Goal: Information Seeking & Learning: Learn about a topic

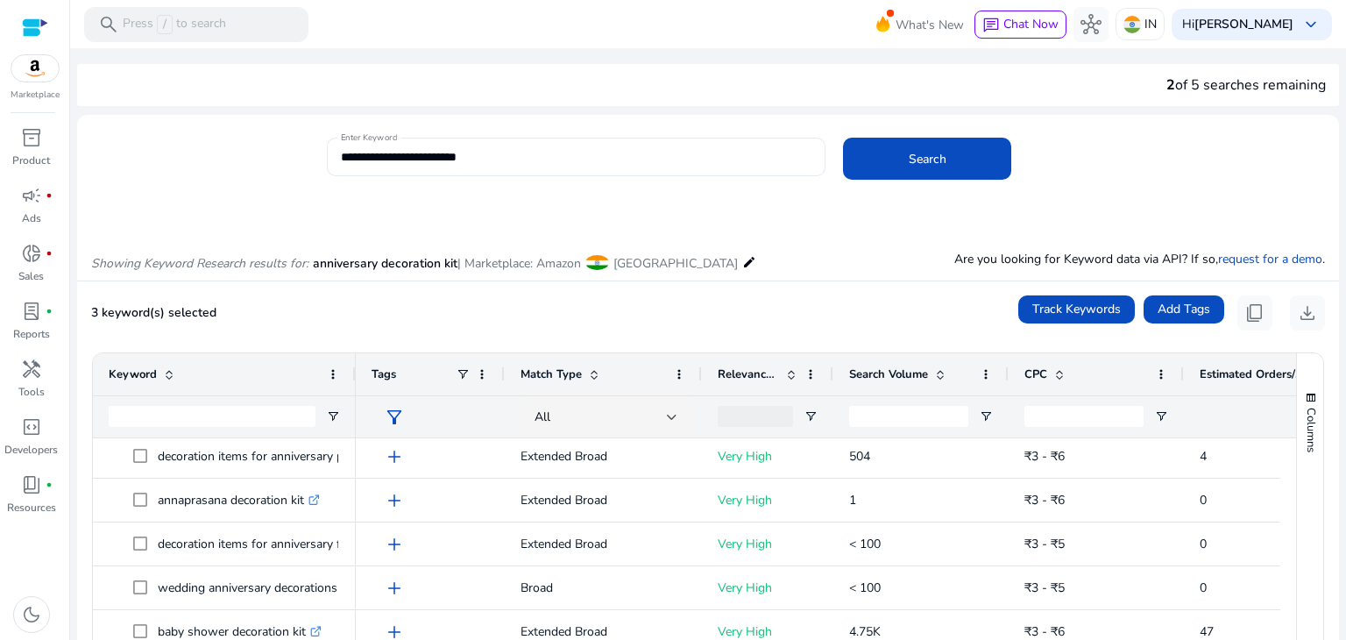
scroll to position [1844, 0]
click at [424, 165] on input "**********" at bounding box center [576, 156] width 471 height 19
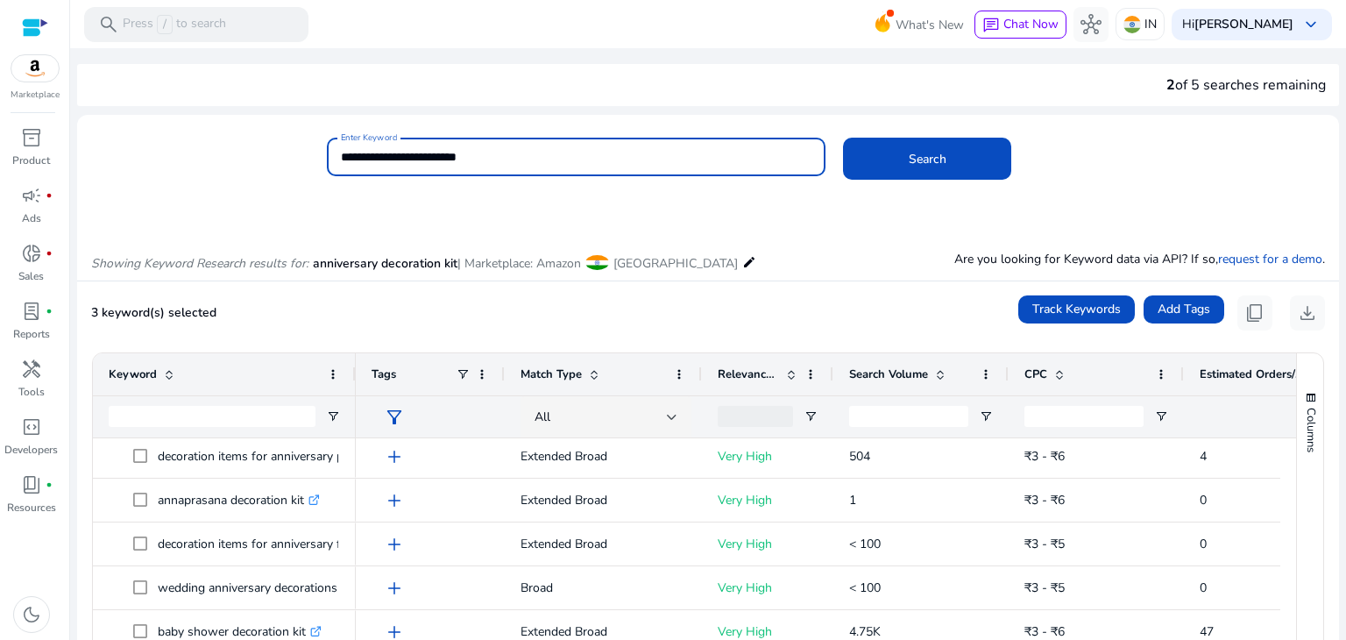
click at [424, 165] on input "**********" at bounding box center [576, 156] width 471 height 19
click at [843, 138] on button "Search" at bounding box center [927, 159] width 168 height 42
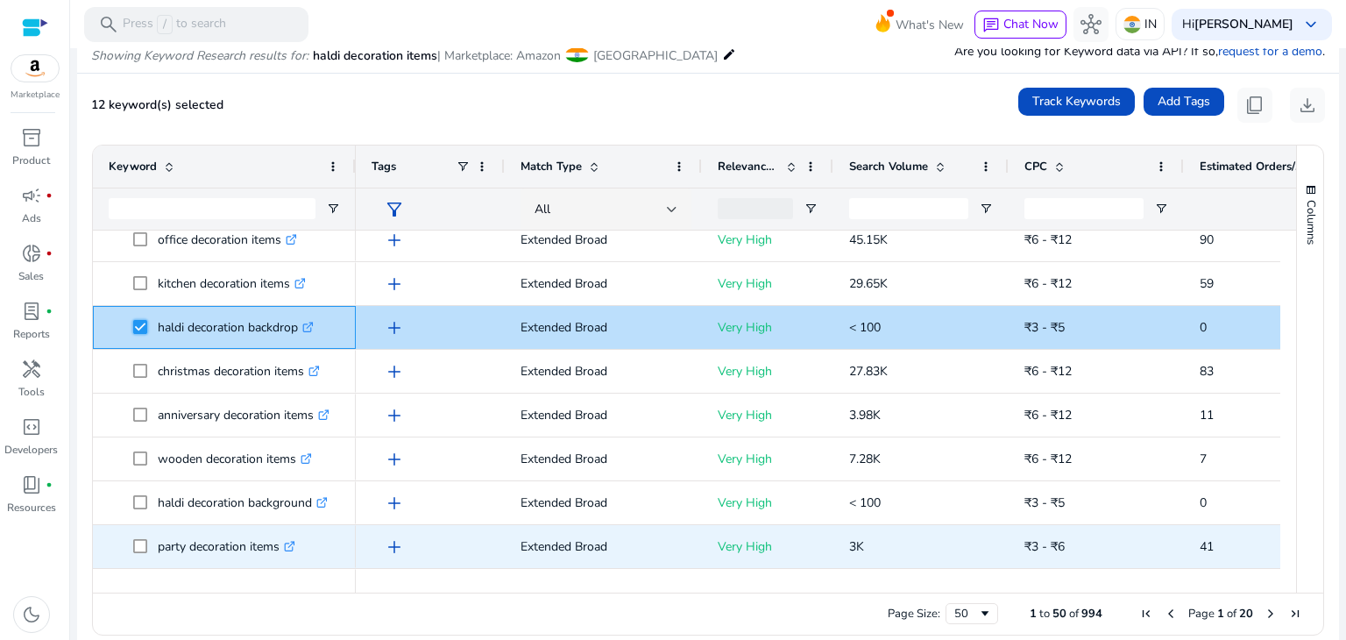
scroll to position [829, 0]
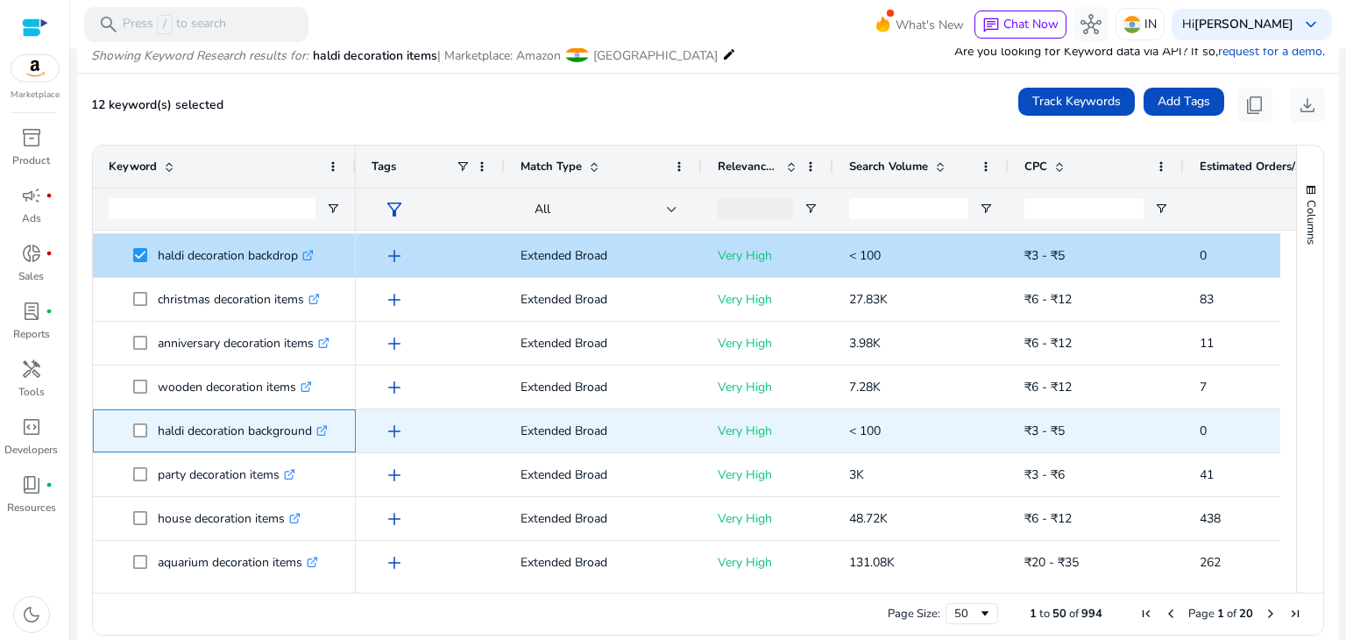
click at [150, 426] on span at bounding box center [145, 431] width 25 height 36
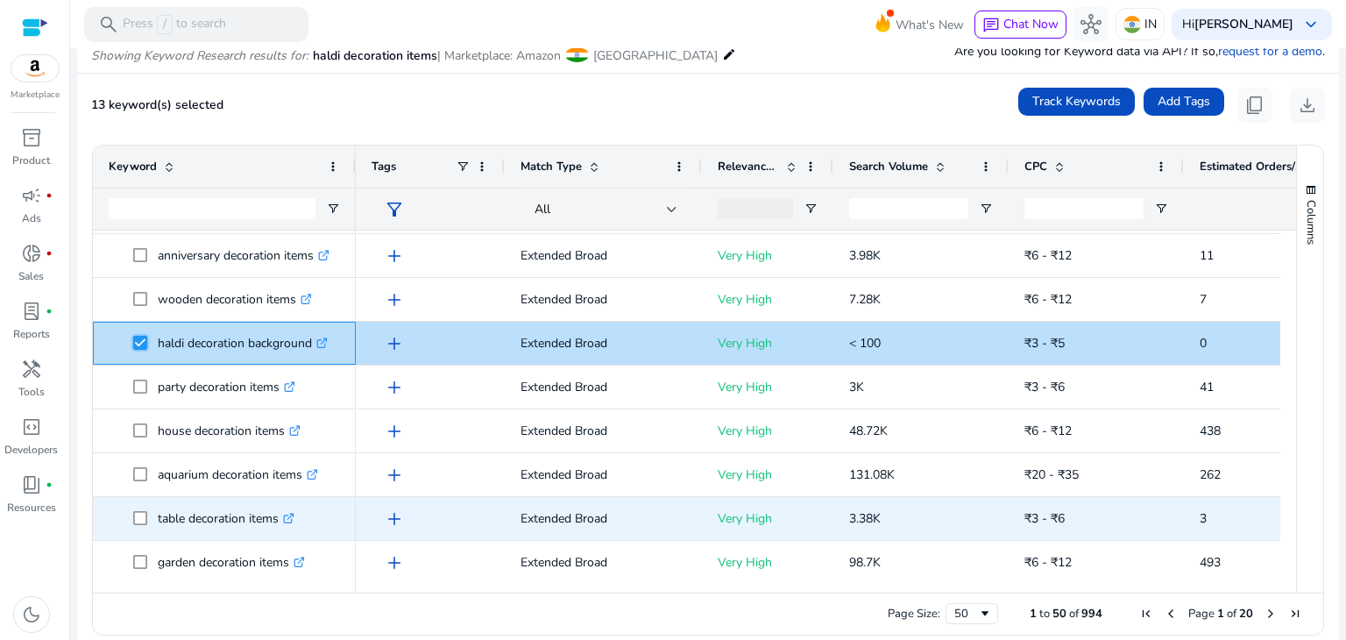
scroll to position [0, 0]
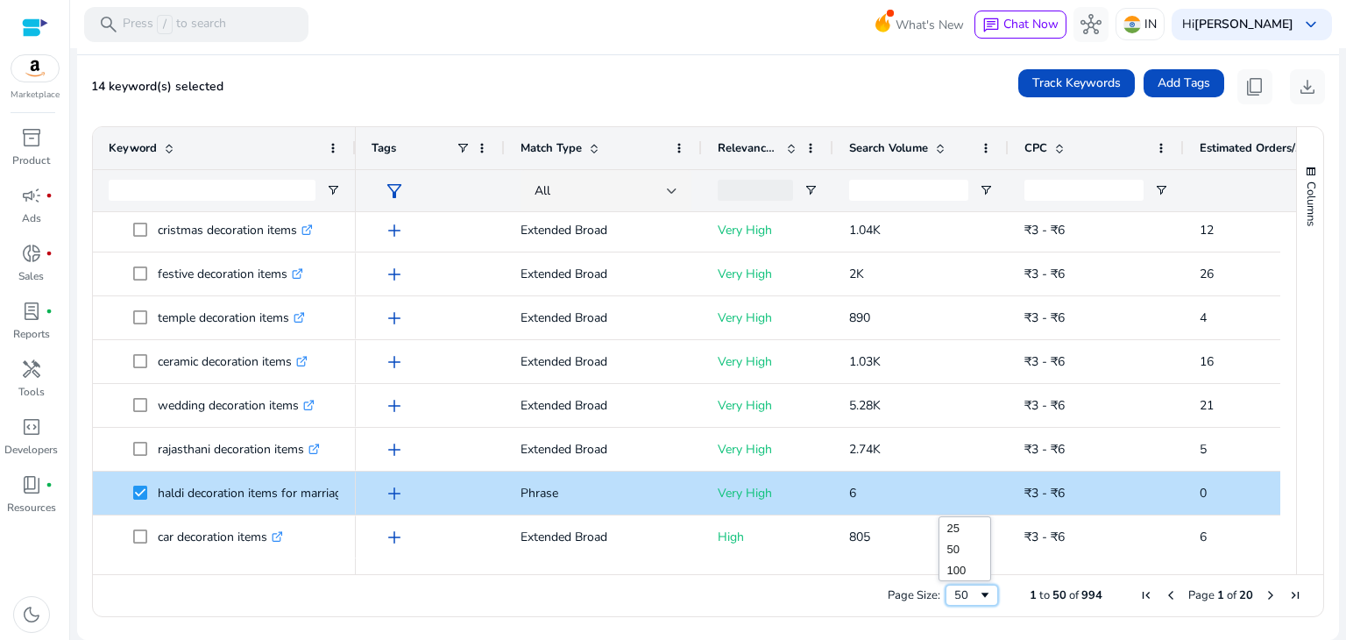
click at [967, 592] on div "50" at bounding box center [966, 595] width 24 height 16
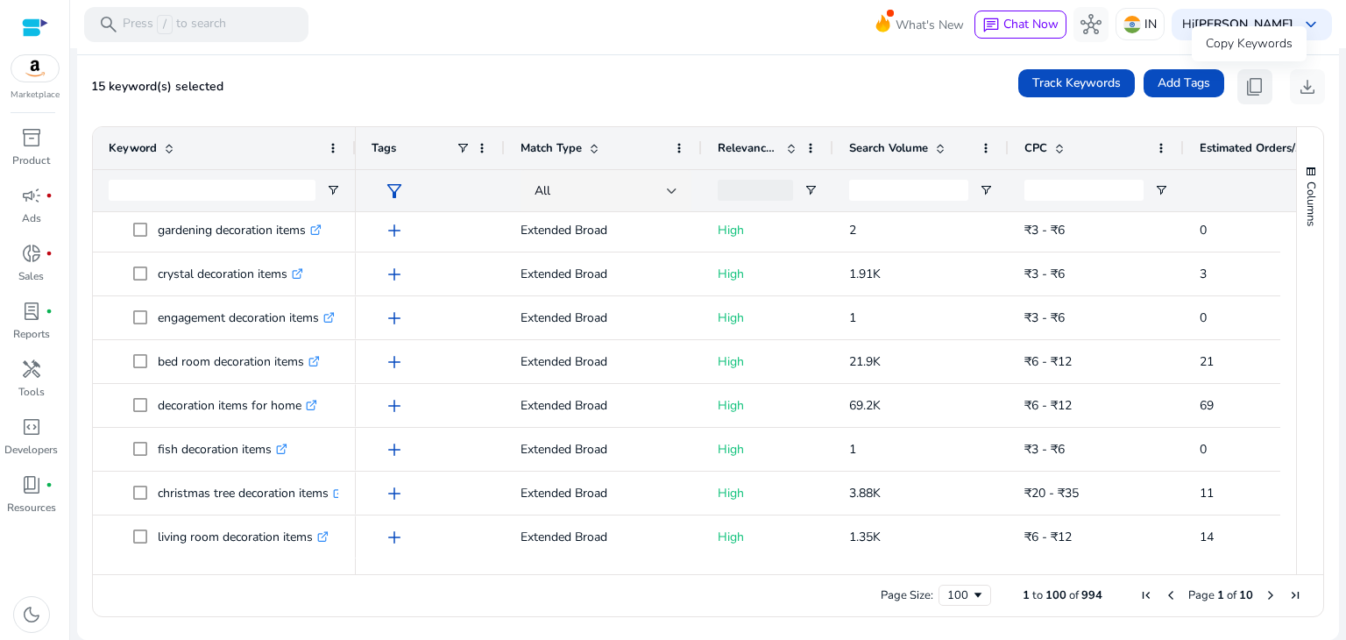
click at [1248, 92] on span "content_copy" at bounding box center [1254, 86] width 21 height 21
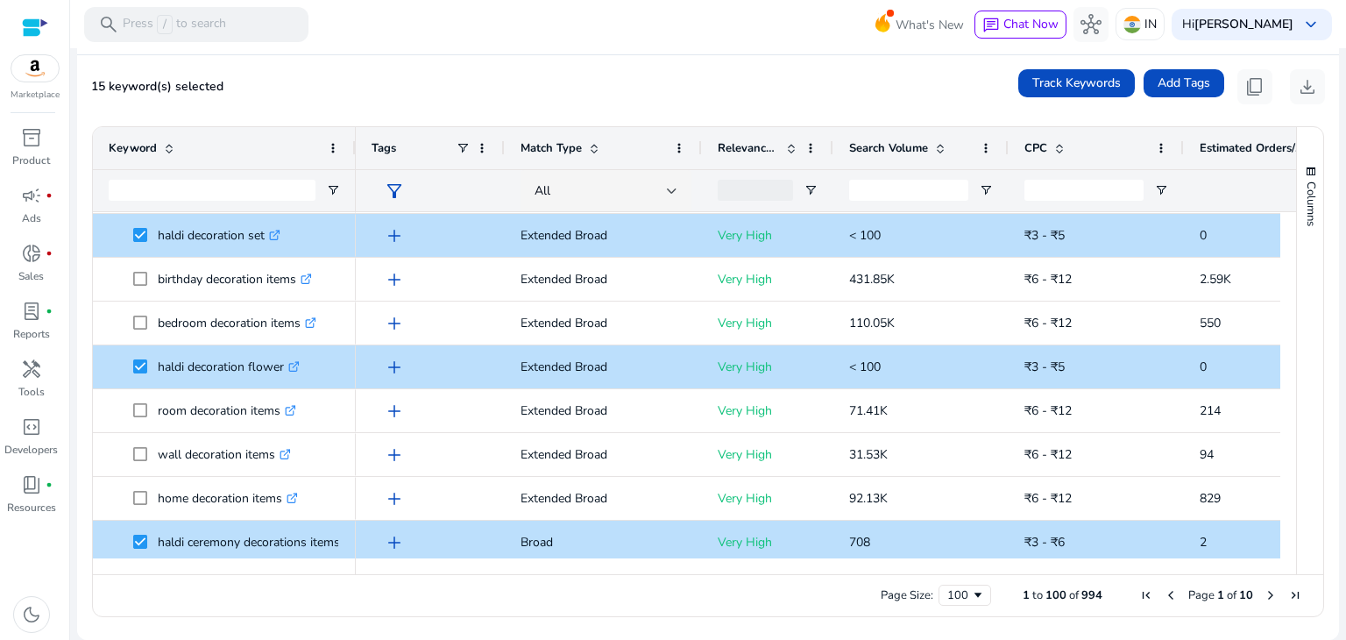
scroll to position [501, 0]
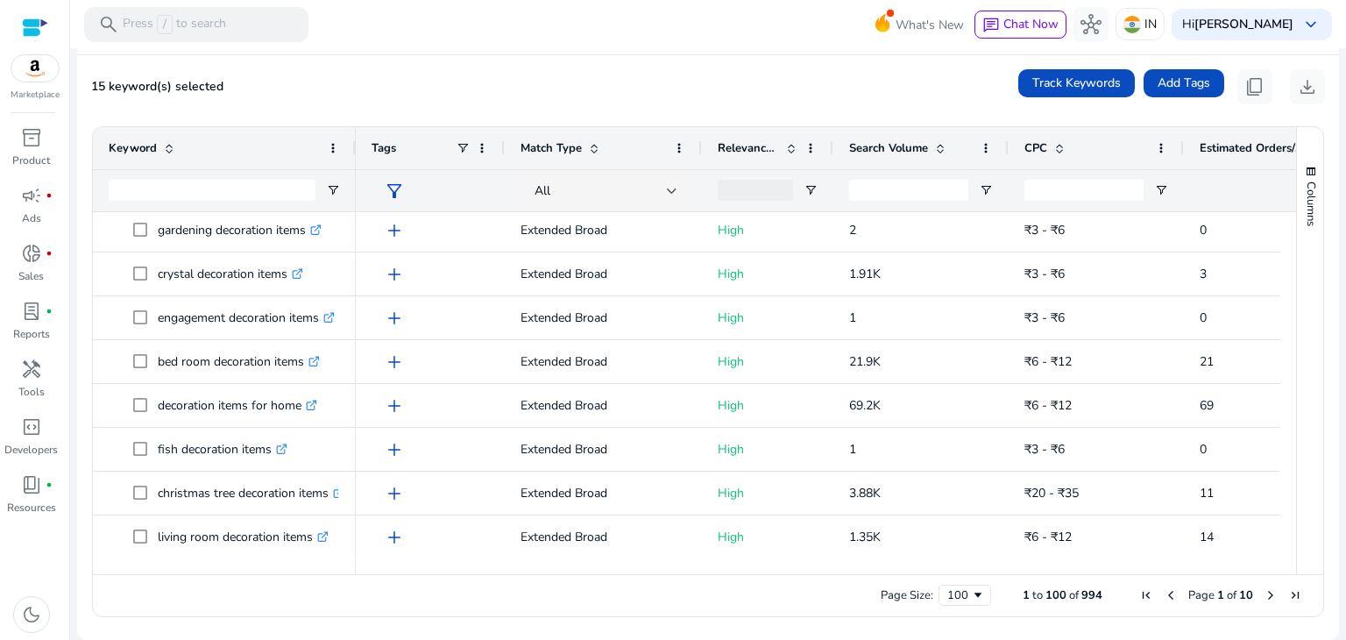
click at [1264, 593] on span "Next Page" at bounding box center [1271, 595] width 14 height 14
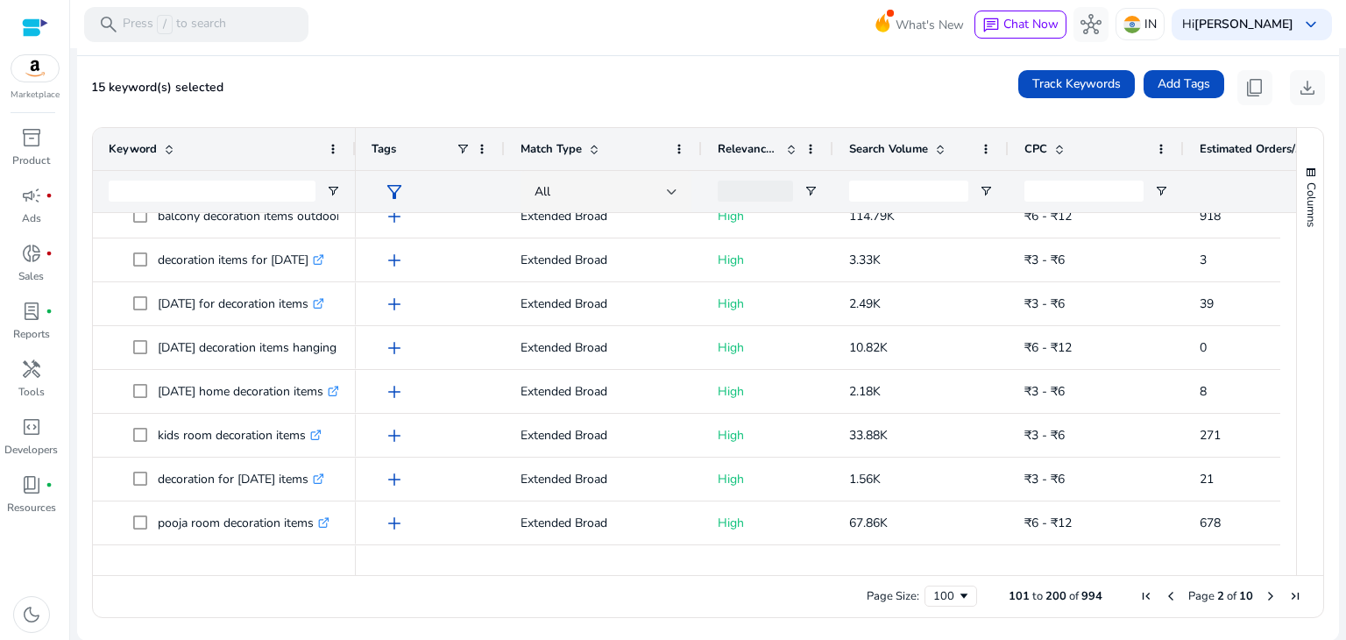
scroll to position [0, 0]
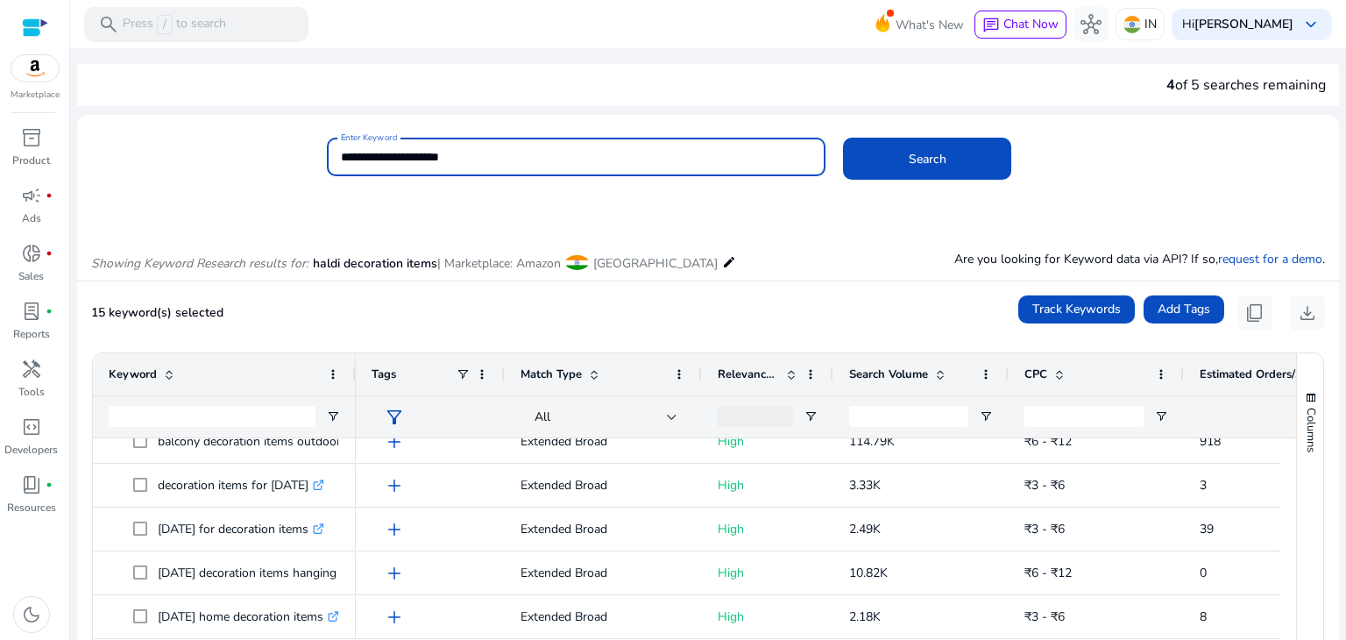
click at [534, 159] on input "**********" at bounding box center [576, 156] width 471 height 19
paste input "*******"
type input "**********"
click at [843, 138] on button "Search" at bounding box center [927, 159] width 168 height 42
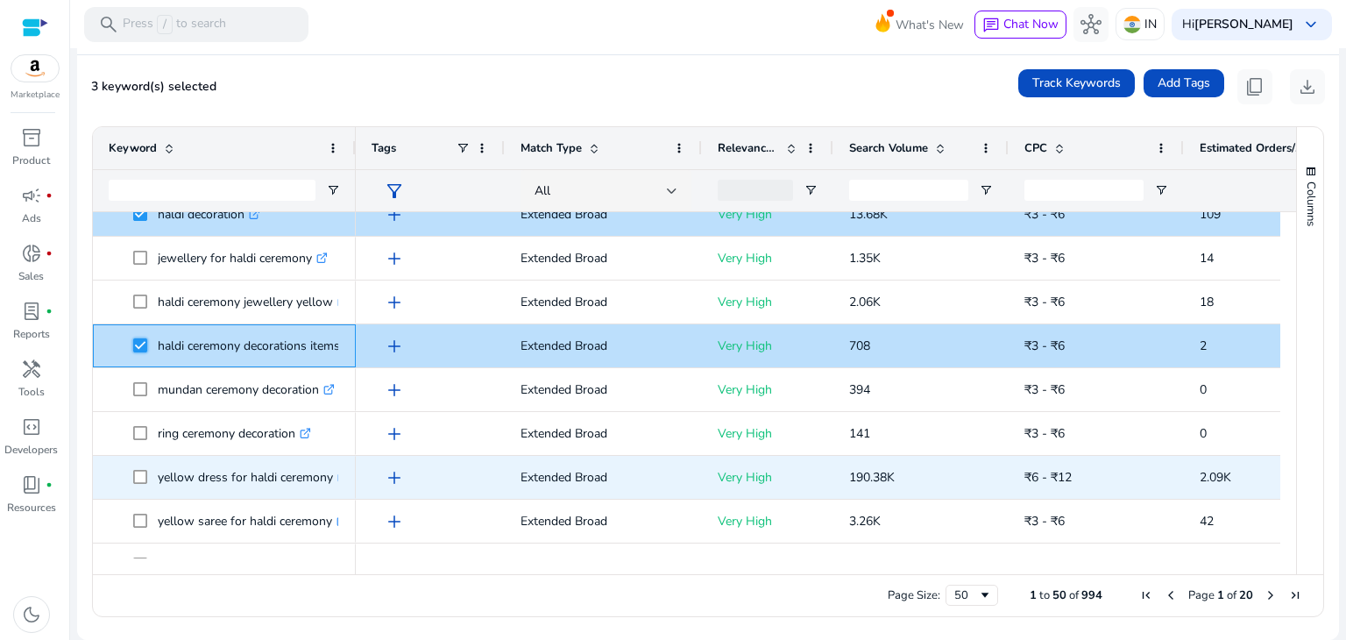
scroll to position [150, 0]
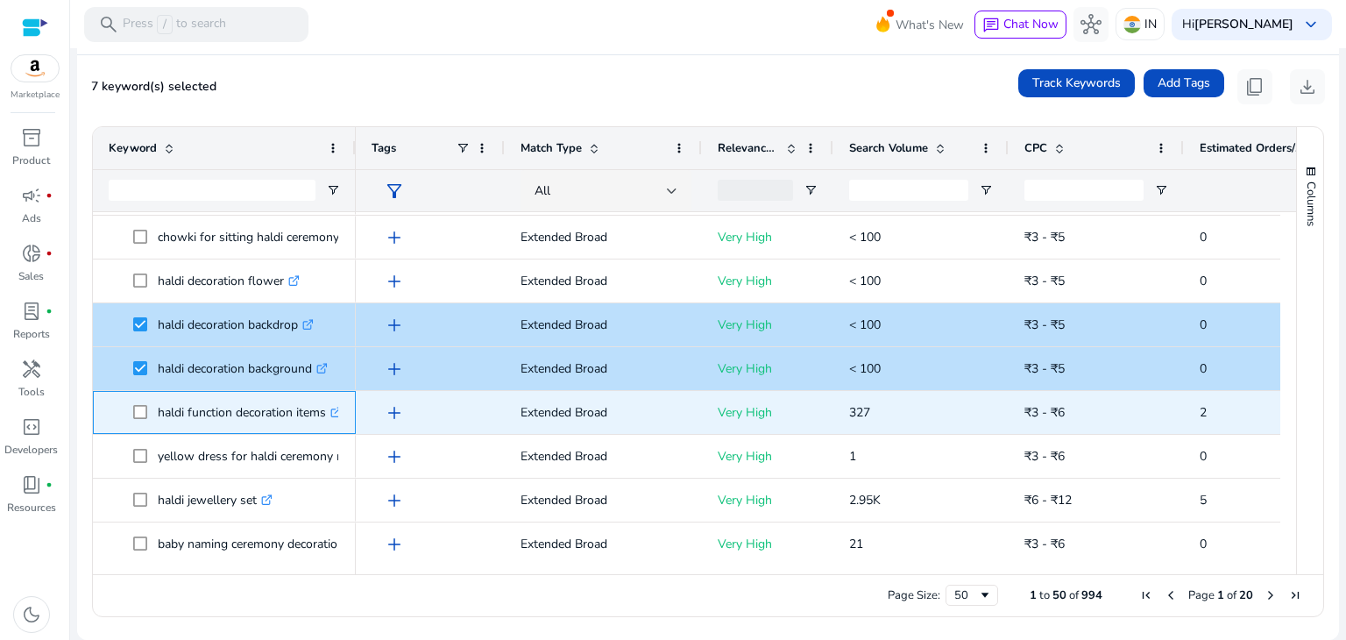
click at [144, 421] on span at bounding box center [145, 412] width 25 height 36
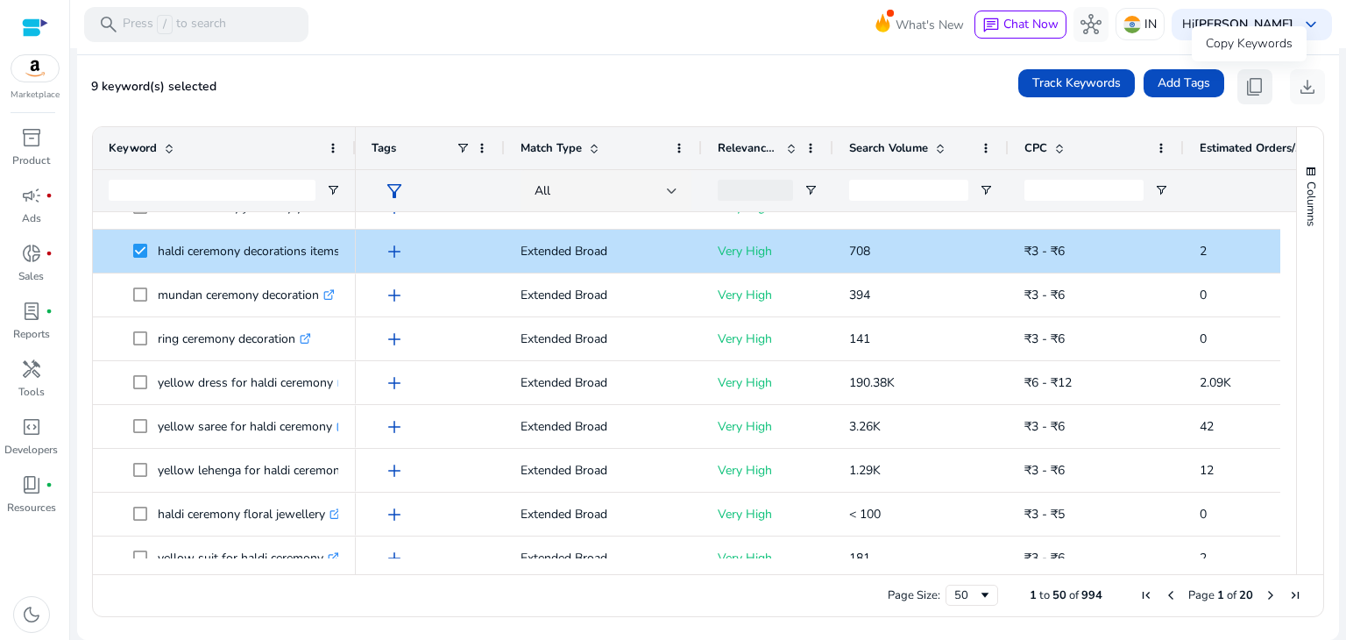
click at [1251, 96] on span "content_copy" at bounding box center [1254, 86] width 21 height 21
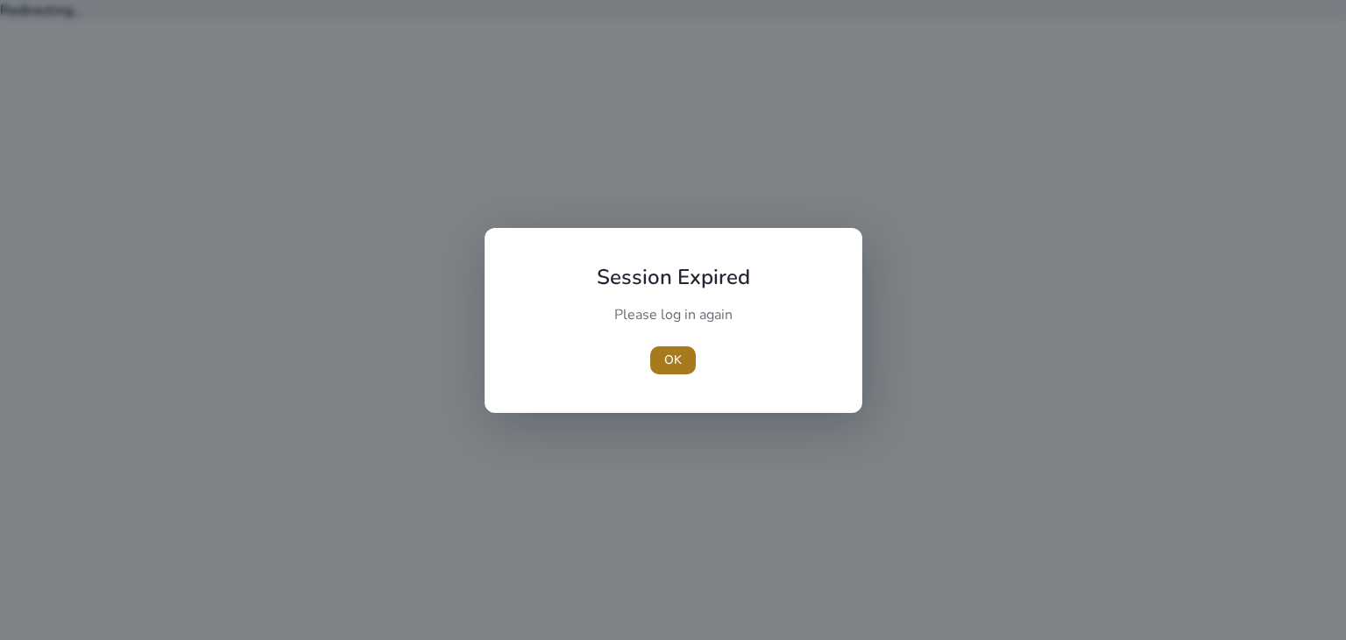
click at [681, 365] on span "OK" at bounding box center [673, 360] width 18 height 18
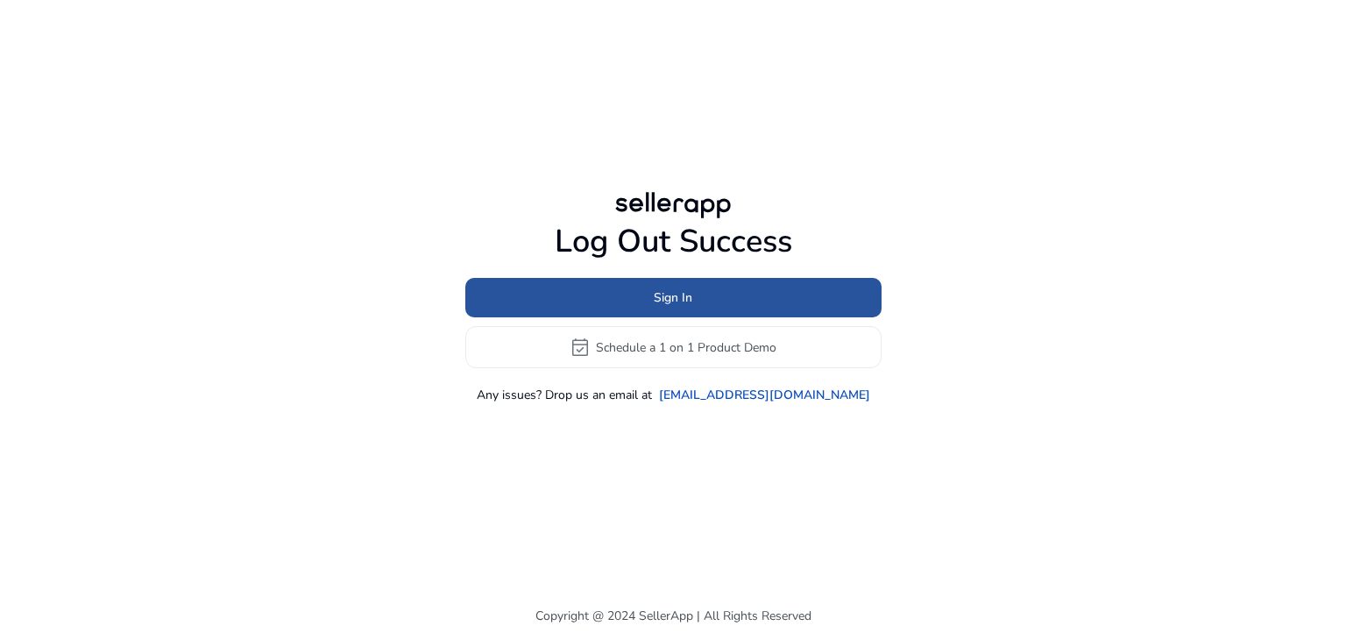
click at [663, 306] on span "Sign In" at bounding box center [673, 297] width 39 height 18
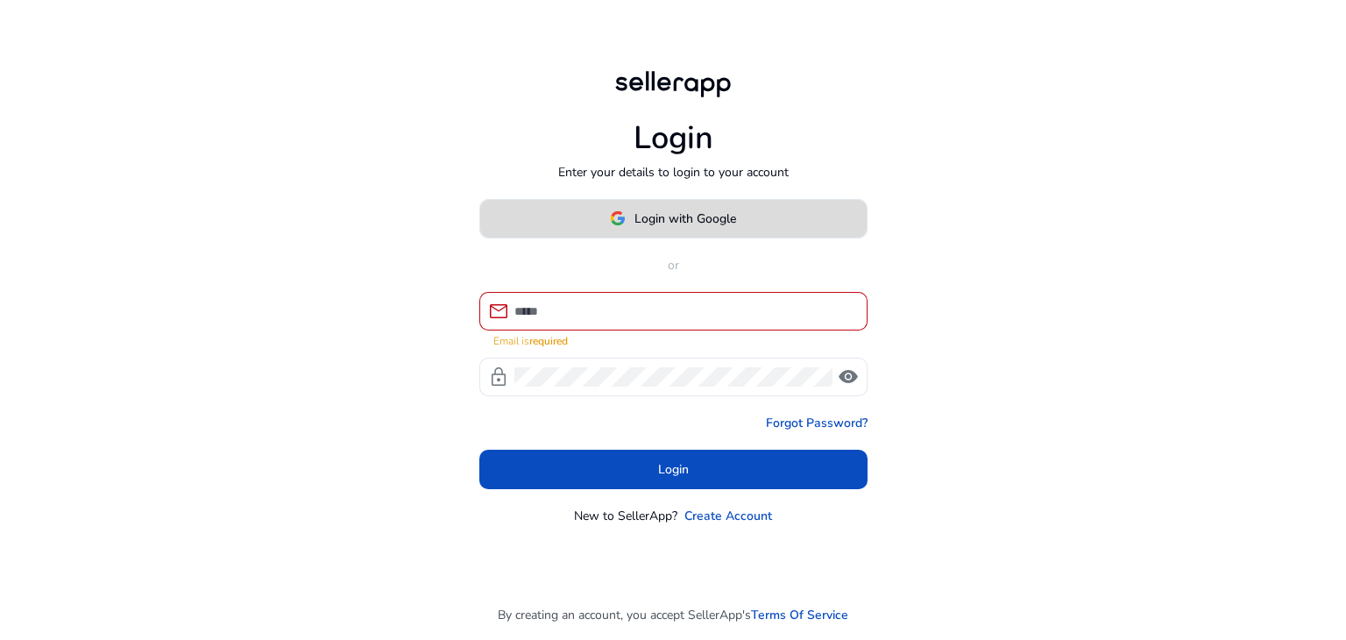
click at [656, 237] on span at bounding box center [673, 218] width 386 height 42
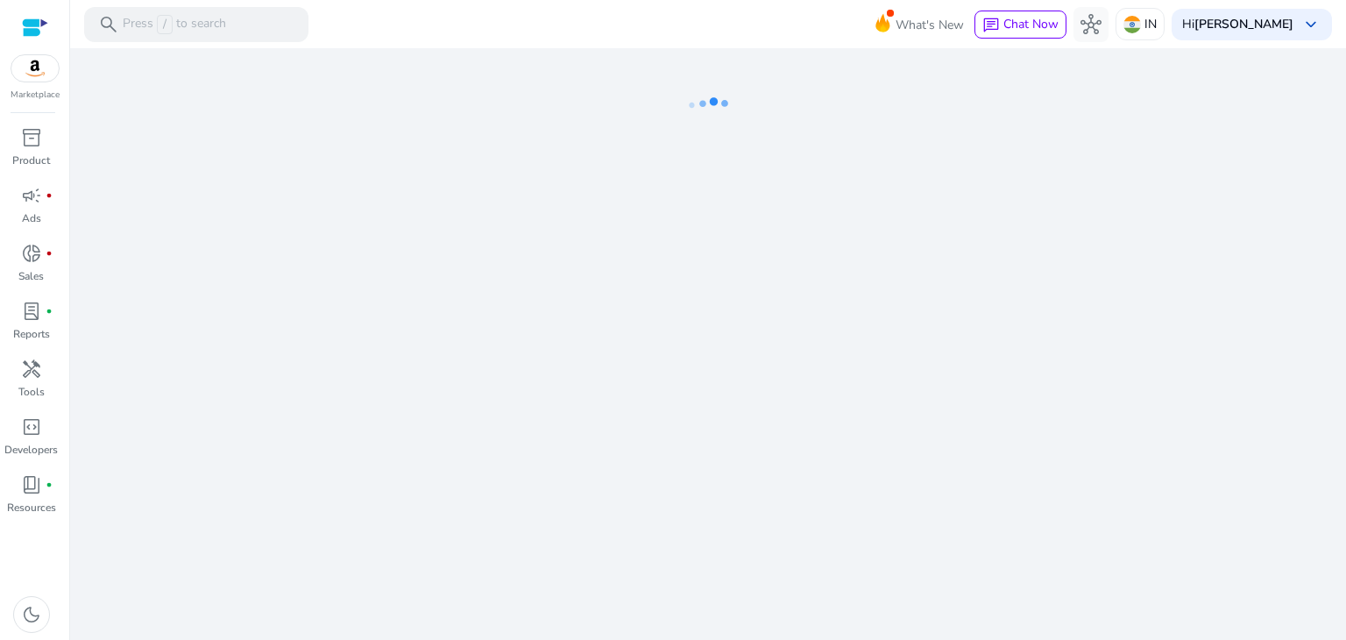
click at [603, 341] on div "We are getting things ready for you..." at bounding box center [708, 344] width 1262 height 592
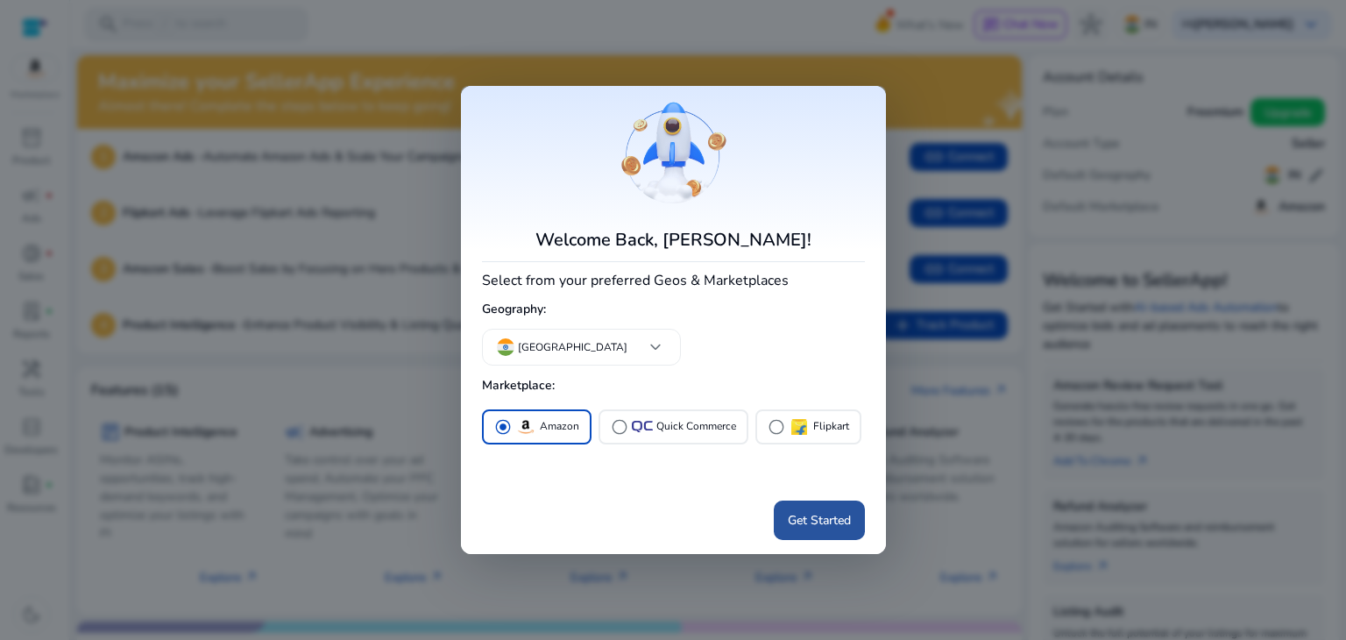
click at [796, 511] on span "Get Started" at bounding box center [819, 520] width 63 height 18
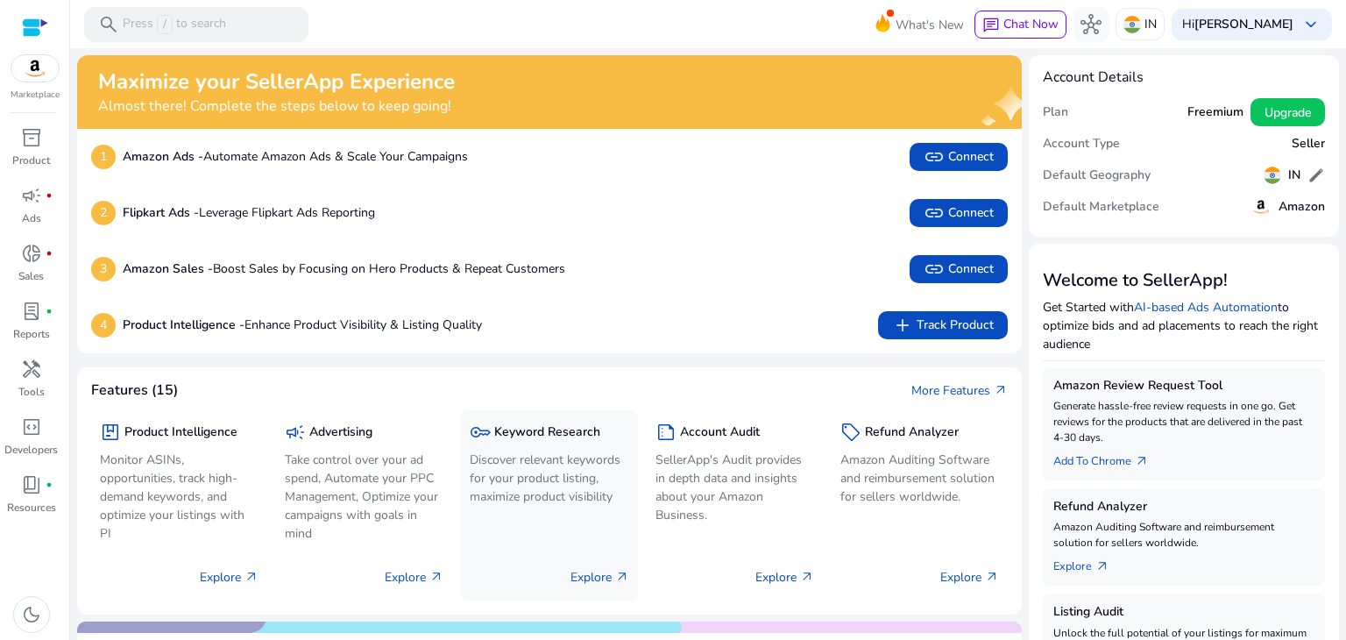
click at [488, 433] on span "key" at bounding box center [480, 432] width 21 height 21
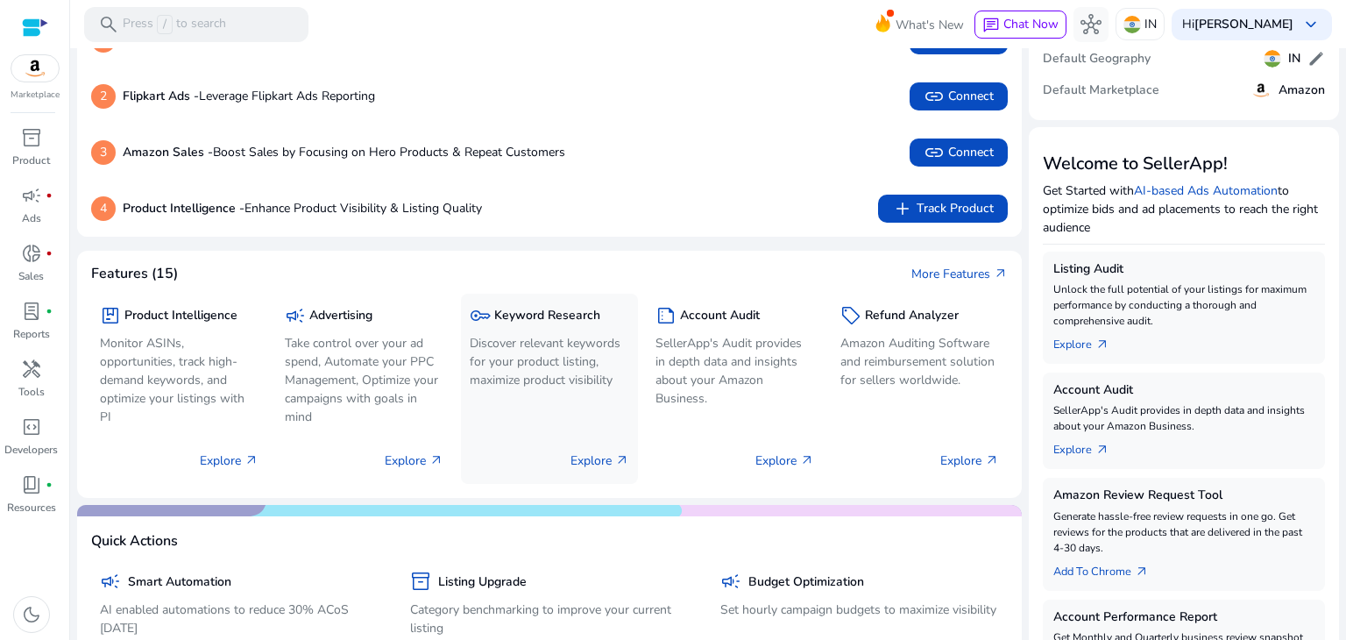
scroll to position [116, 0]
click at [531, 355] on p "Discover relevant keywords for your product listing, maximize product visibility" at bounding box center [549, 362] width 159 height 55
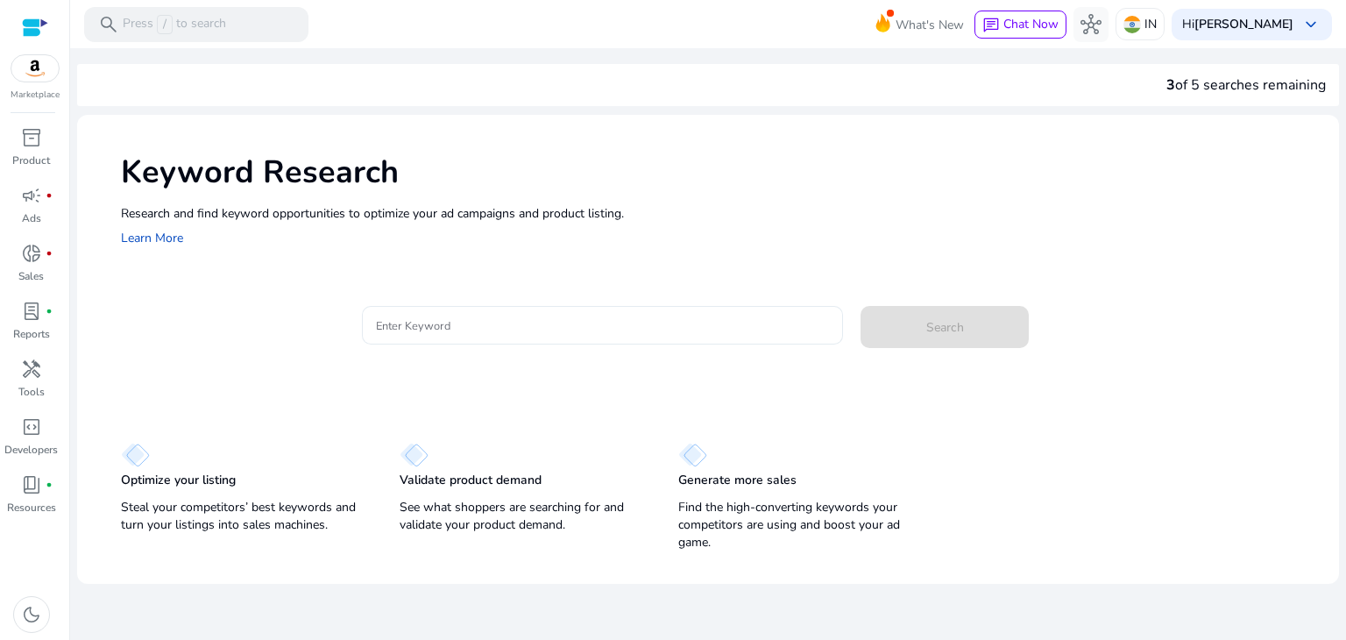
click at [486, 313] on div at bounding box center [603, 325] width 454 height 39
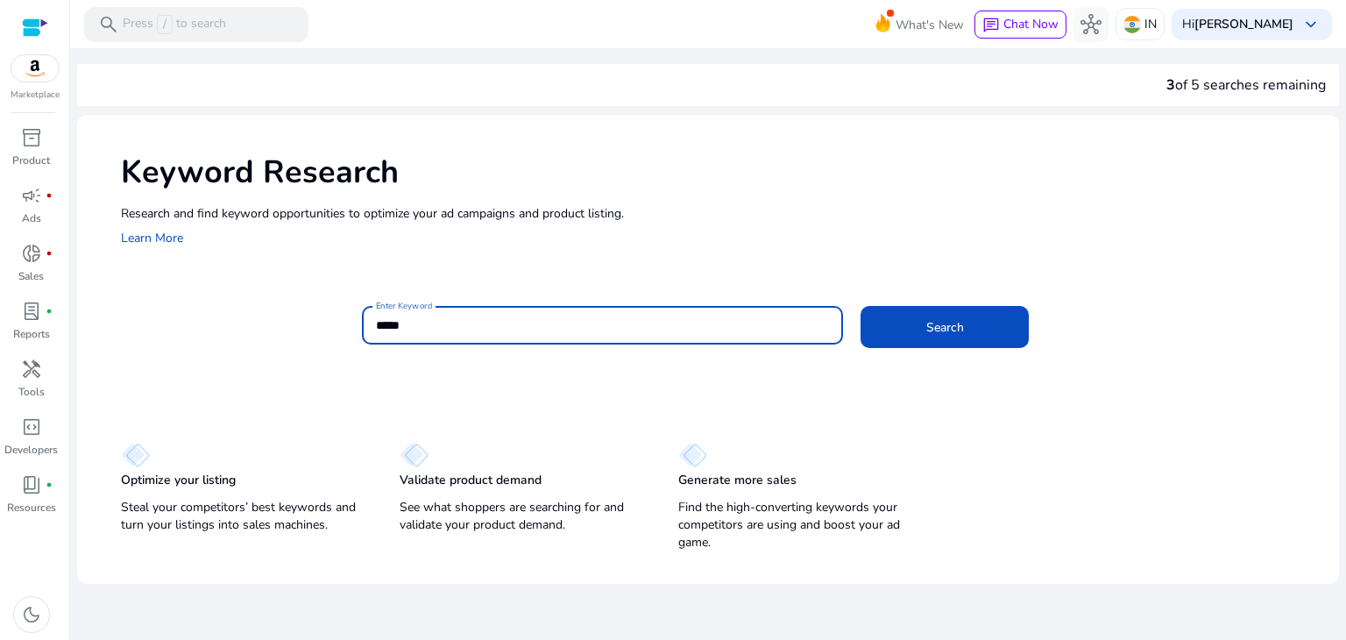
type input "*****"
click at [861, 306] on button "Search" at bounding box center [945, 327] width 168 height 42
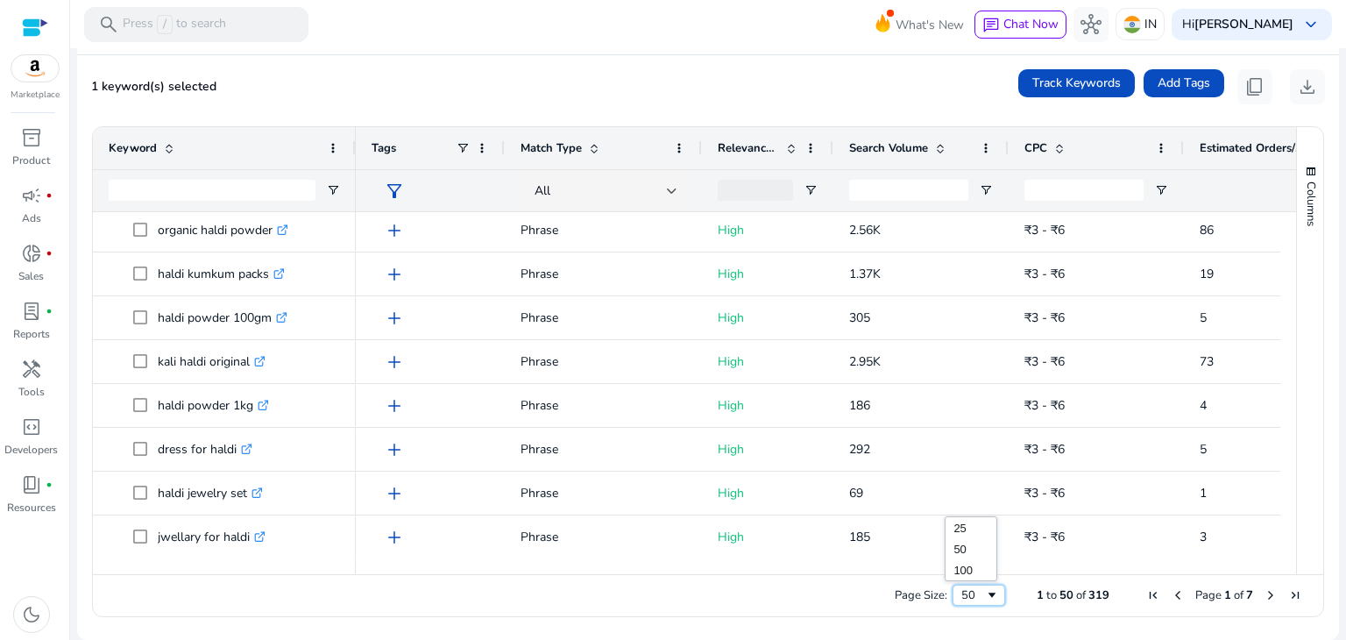
click at [985, 597] on span "Page Size" at bounding box center [992, 595] width 14 height 14
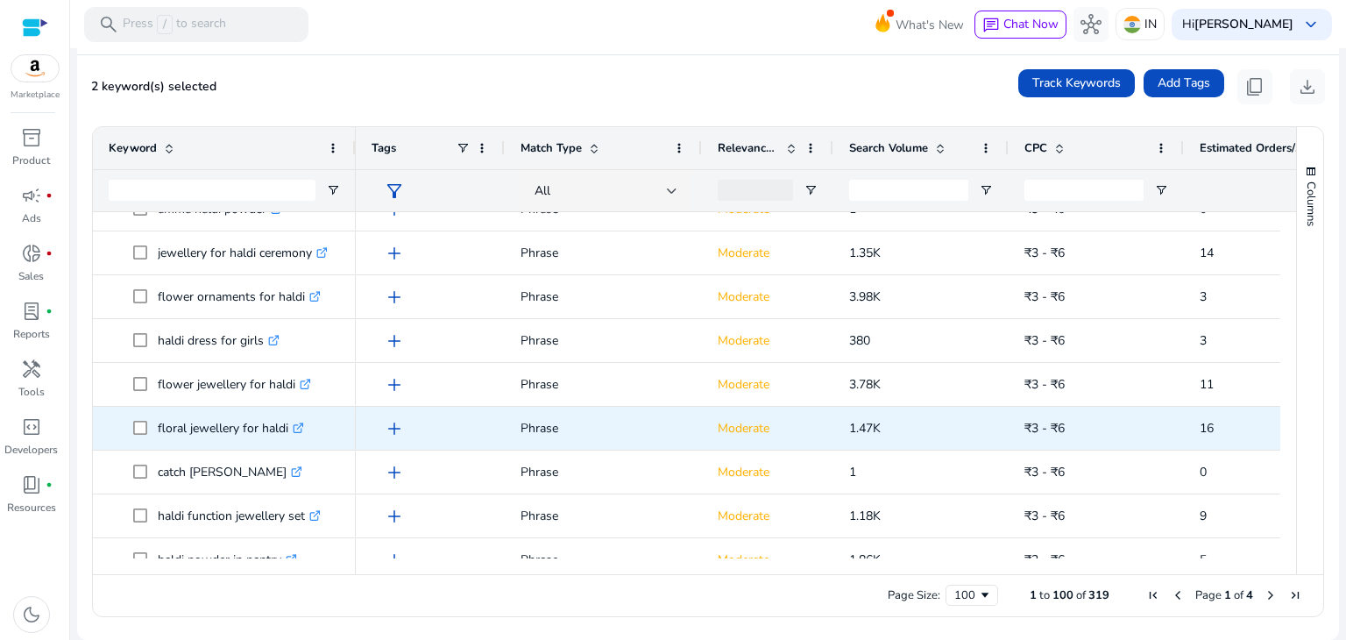
scroll to position [3183, 0]
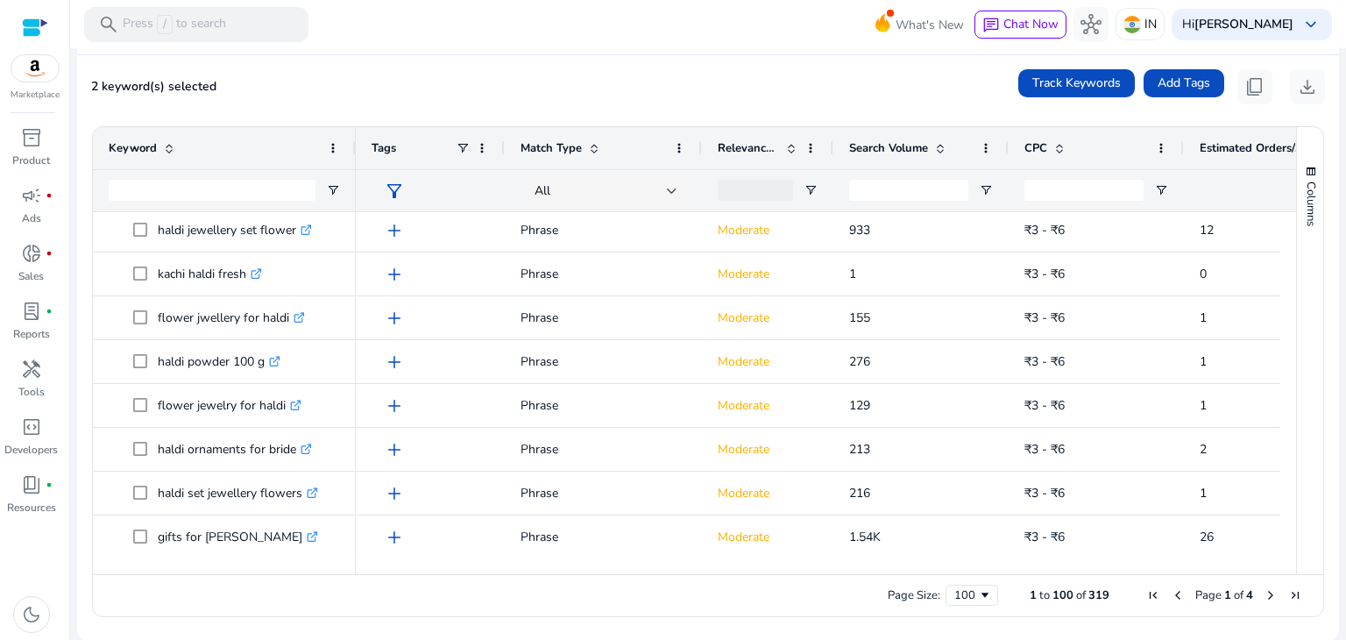
click at [1269, 594] on span "Next Page" at bounding box center [1271, 595] width 14 height 14
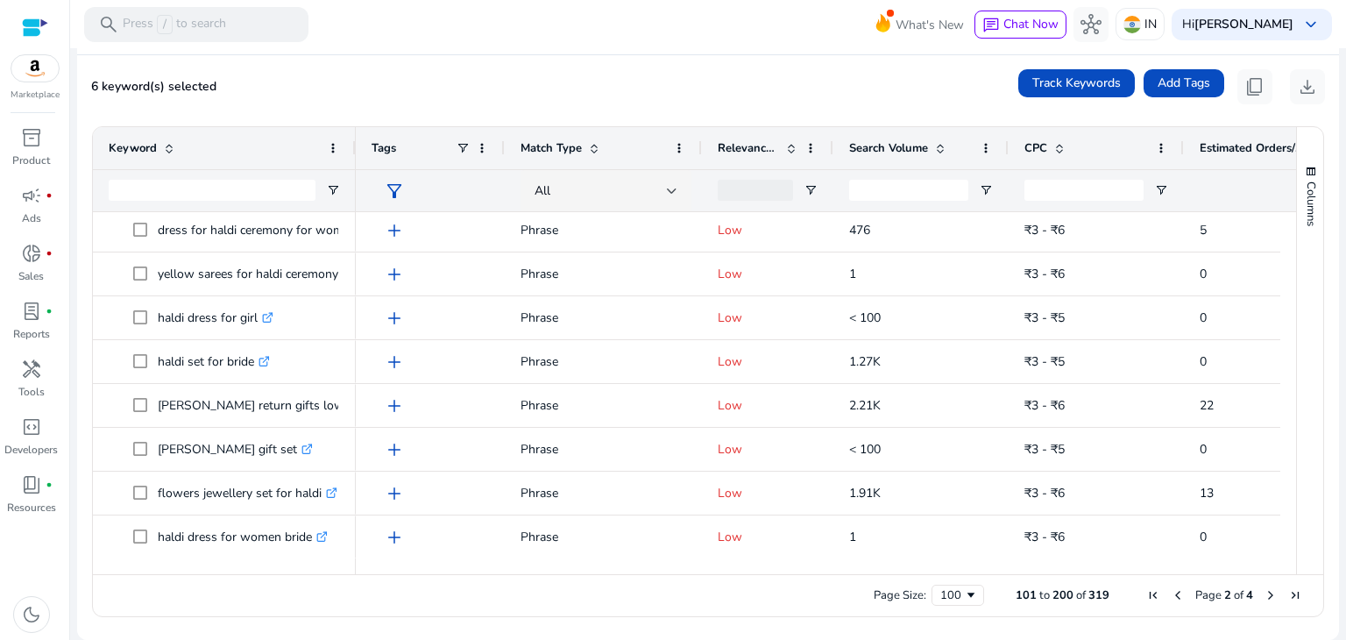
click at [1265, 596] on span "Next Page" at bounding box center [1271, 595] width 14 height 14
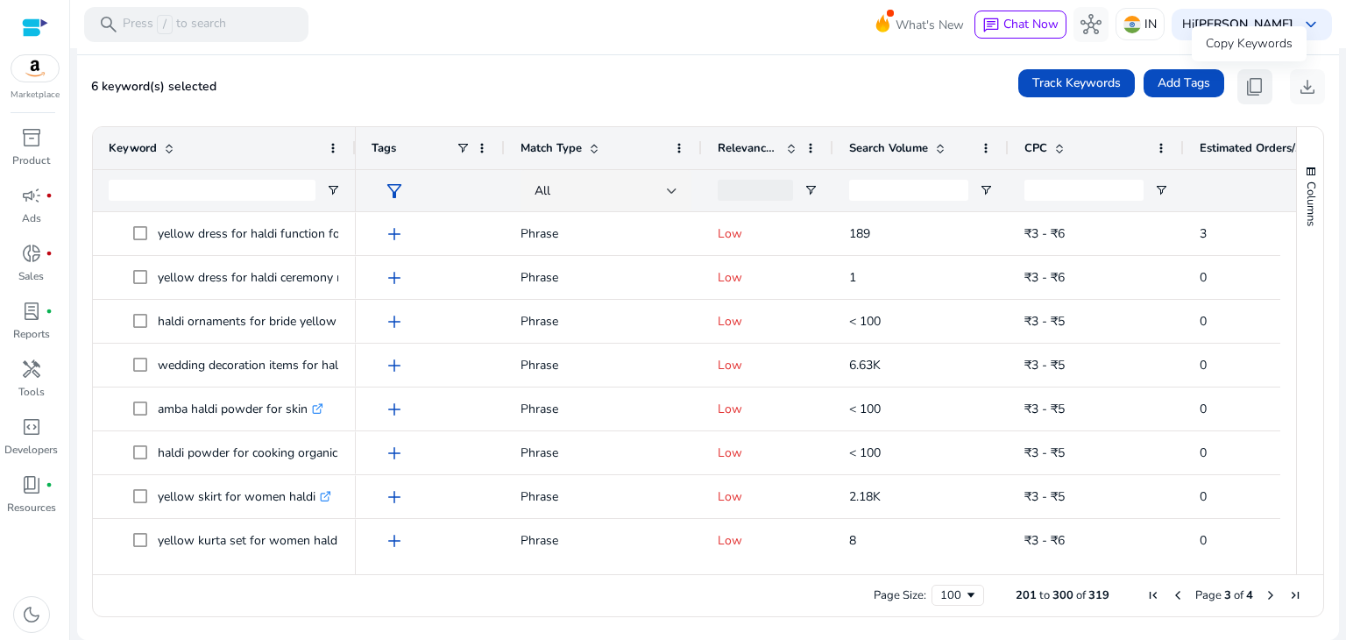
click at [1244, 89] on span "content_copy" at bounding box center [1254, 86] width 21 height 21
click at [1244, 82] on span "content_copy" at bounding box center [1254, 86] width 21 height 21
